Goal: Find specific page/section: Find specific page/section

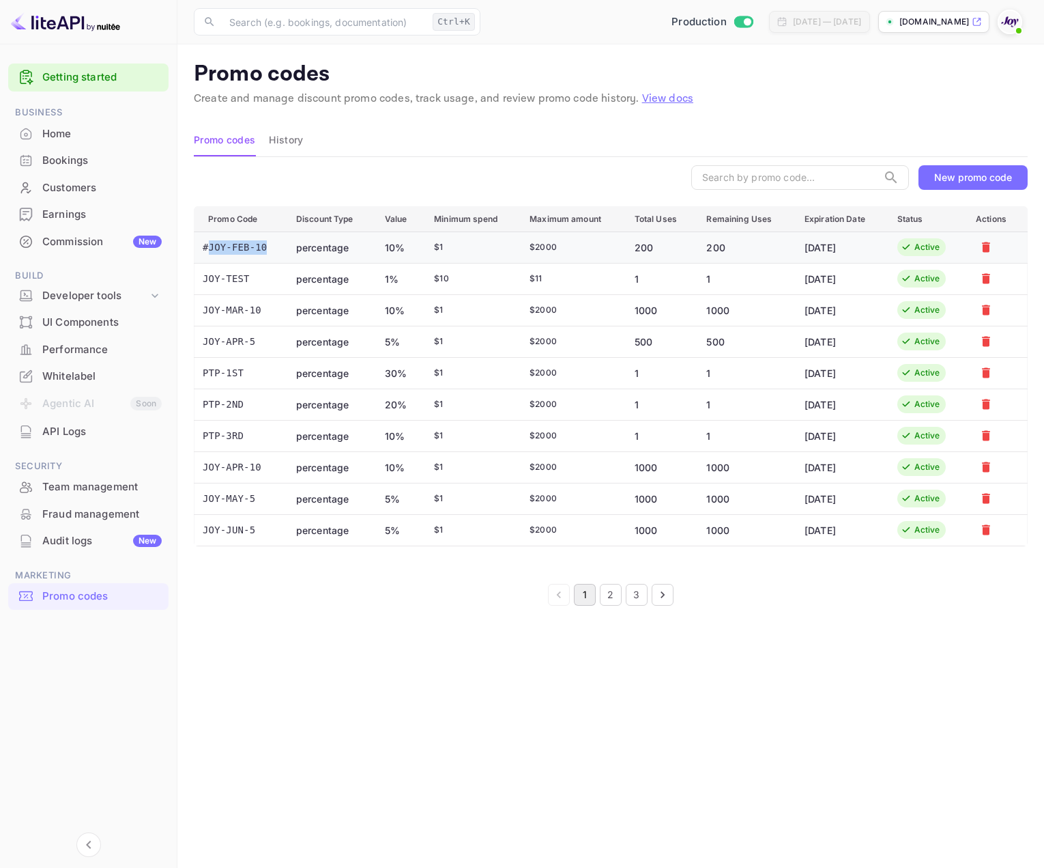
drag, startPoint x: 265, startPoint y: 250, endPoint x: 209, endPoint y: 246, distance: 56.1
click at [209, 246] on td "#JOY-FEB-10" at bounding box center [240, 246] width 91 height 31
copy td "JOY-FEB-10"
click at [75, 592] on div "Promo codes" at bounding box center [101, 596] width 119 height 16
click at [613, 597] on button "2" at bounding box center [611, 595] width 22 height 22
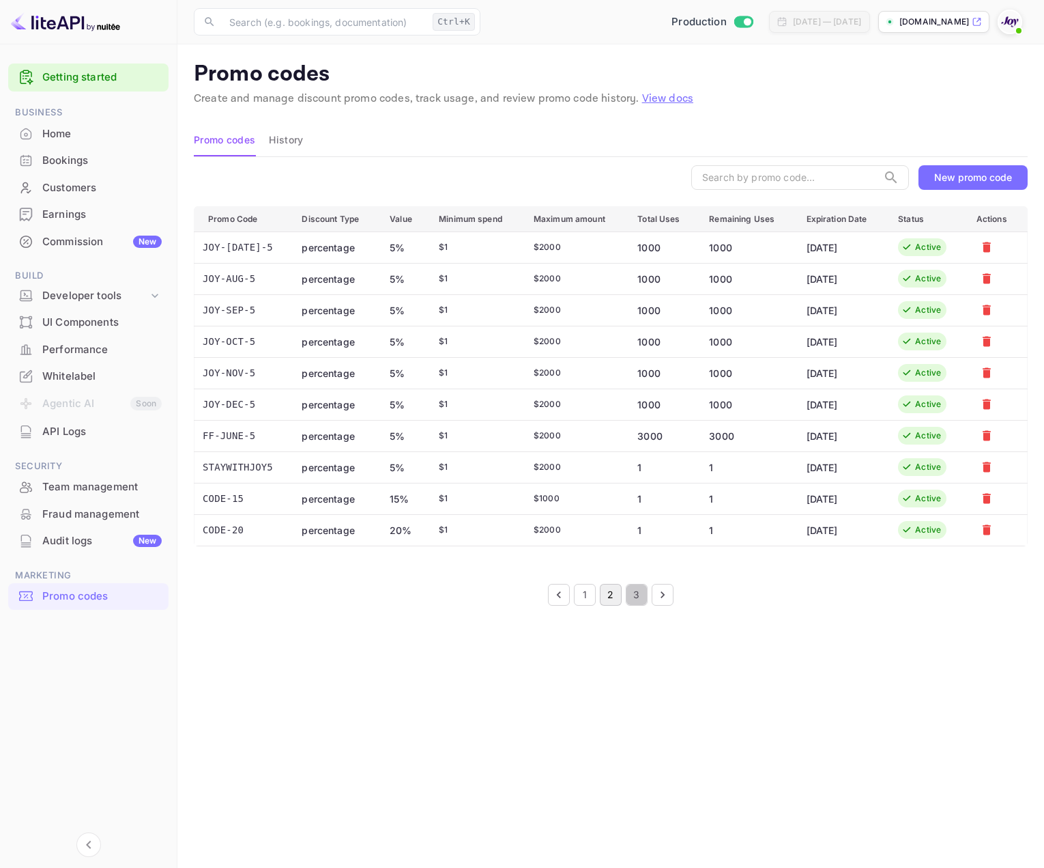
click at [637, 595] on button "3" at bounding box center [637, 595] width 22 height 22
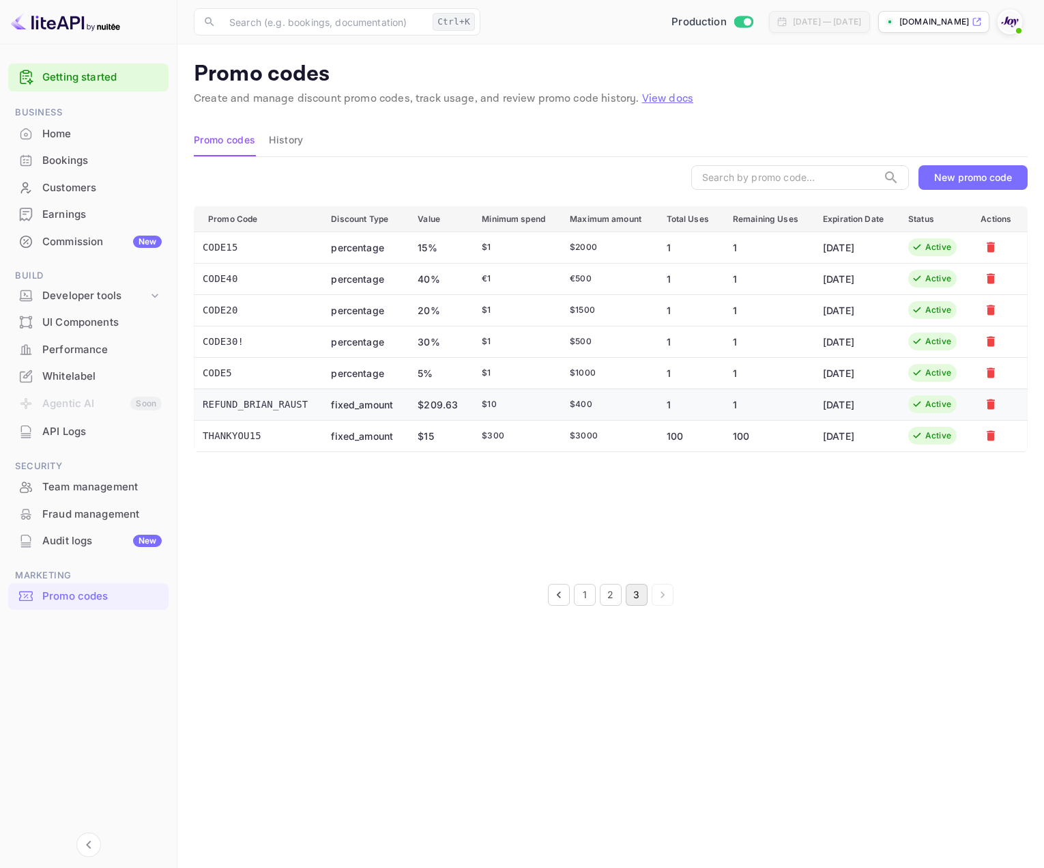
click at [244, 401] on td "REFUND_BRIAN_RAUST" at bounding box center [258, 403] width 126 height 31
copy td "REFUND_BRIAN_RAUST"
